Goal: Information Seeking & Learning: Learn about a topic

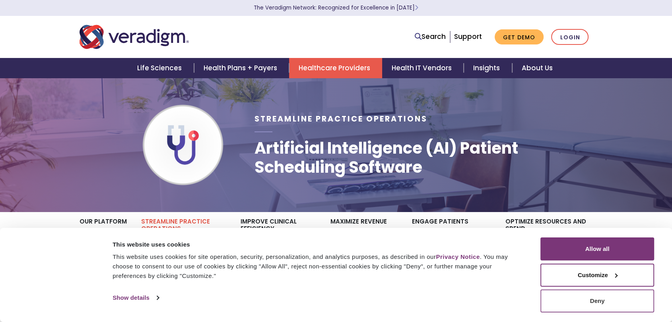
click at [620, 303] on button "Deny" at bounding box center [597, 301] width 114 height 23
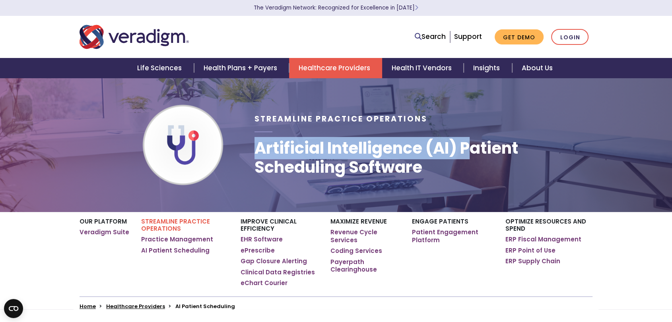
drag, startPoint x: 252, startPoint y: 145, endPoint x: 478, endPoint y: 145, distance: 225.4
click at [478, 145] on div "Streamline Practice Operations Artificial Intelligence (AI) Patient Scheduling …" at bounding box center [423, 145] width 350 height 109
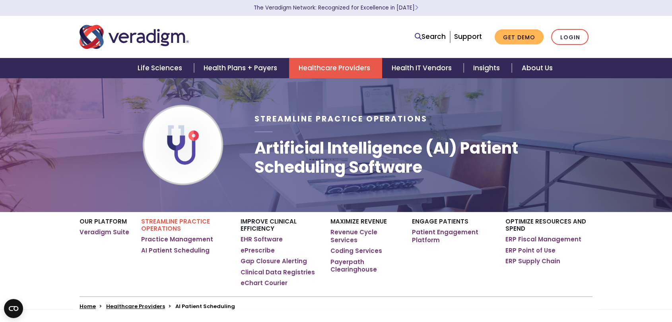
click at [333, 160] on h1 "Artificial Intelligence (AI) Patient Scheduling Software" at bounding box center [423, 158] width 338 height 38
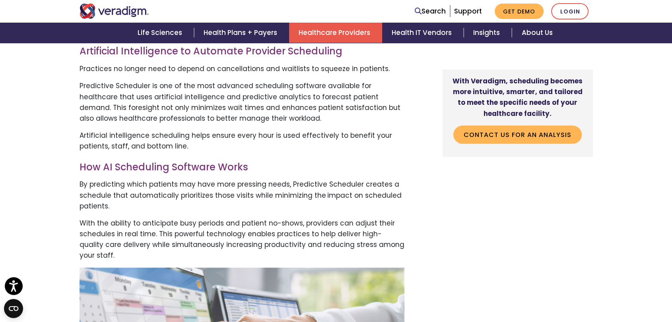
scroll to position [398, 0]
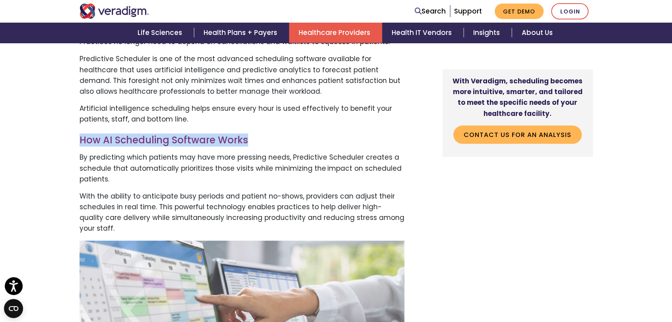
drag, startPoint x: 74, startPoint y: 144, endPoint x: 261, endPoint y: 142, distance: 186.5
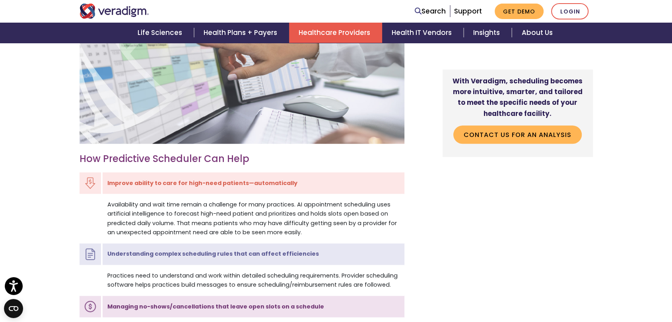
scroll to position [662, 0]
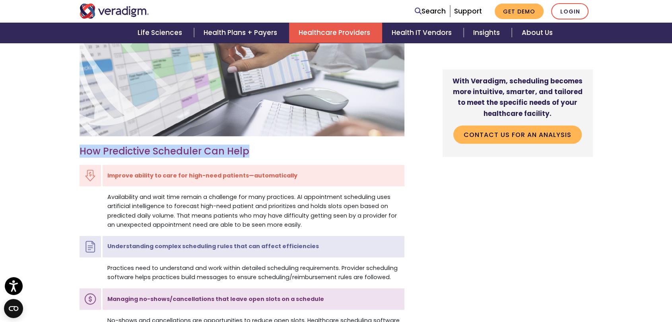
drag, startPoint x: 76, startPoint y: 148, endPoint x: 293, endPoint y: 150, distance: 216.3
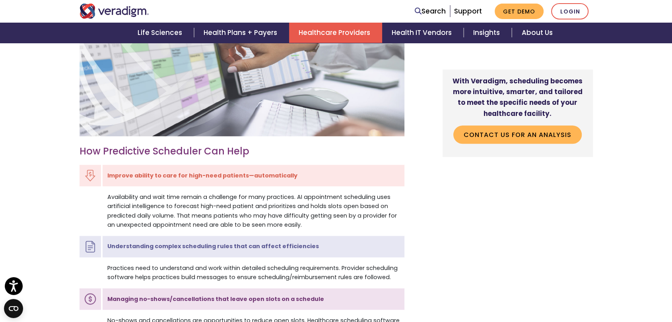
click at [186, 208] on td "Availability and wait time remain a challenge for many practices. AI appointmen…" at bounding box center [253, 211] width 303 height 48
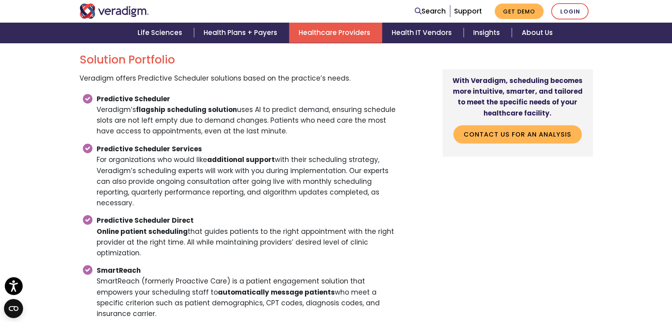
scroll to position [1369, 0]
click at [210, 212] on li "Predictive Scheduler Direct Online patient scheduling that guides patients to t…" at bounding box center [247, 237] width 315 height 50
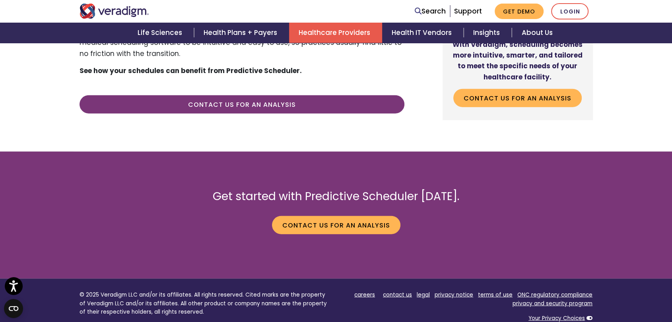
scroll to position [1949, 0]
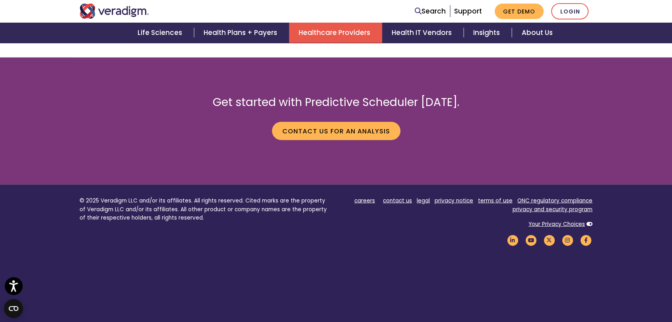
click at [267, 14] on div at bounding box center [183, 11] width 219 height 15
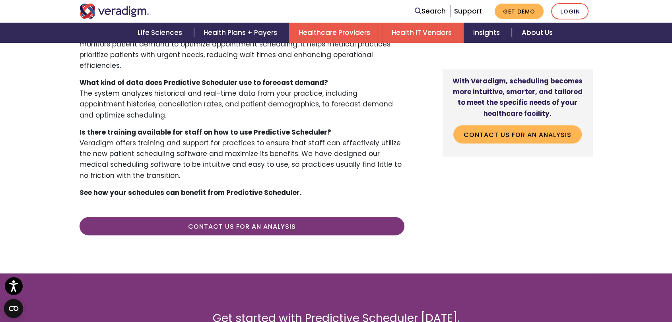
scroll to position [1728, 0]
